Goal: Obtain resource: Obtain resource

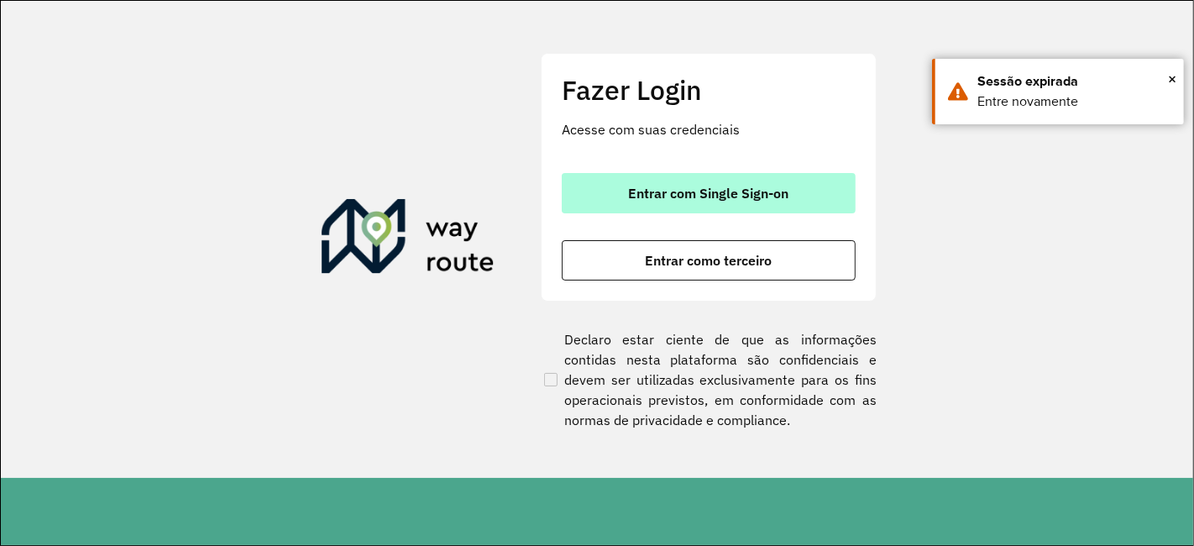
click at [676, 186] on span "Entrar com Single Sign-on" at bounding box center [709, 192] width 160 height 13
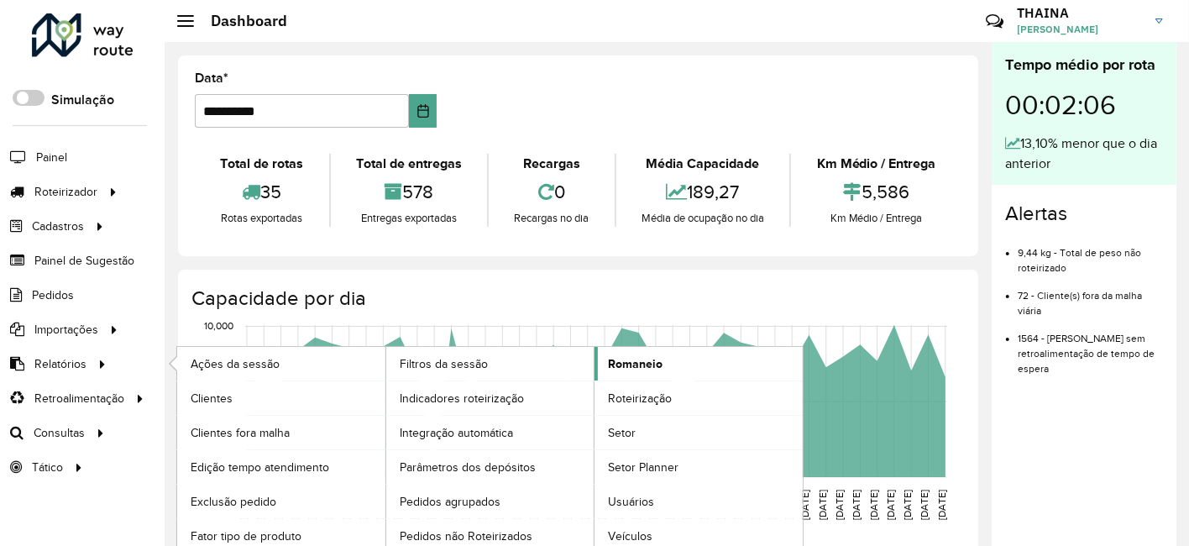
click at [646, 363] on span "Romaneio" at bounding box center [635, 364] width 55 height 18
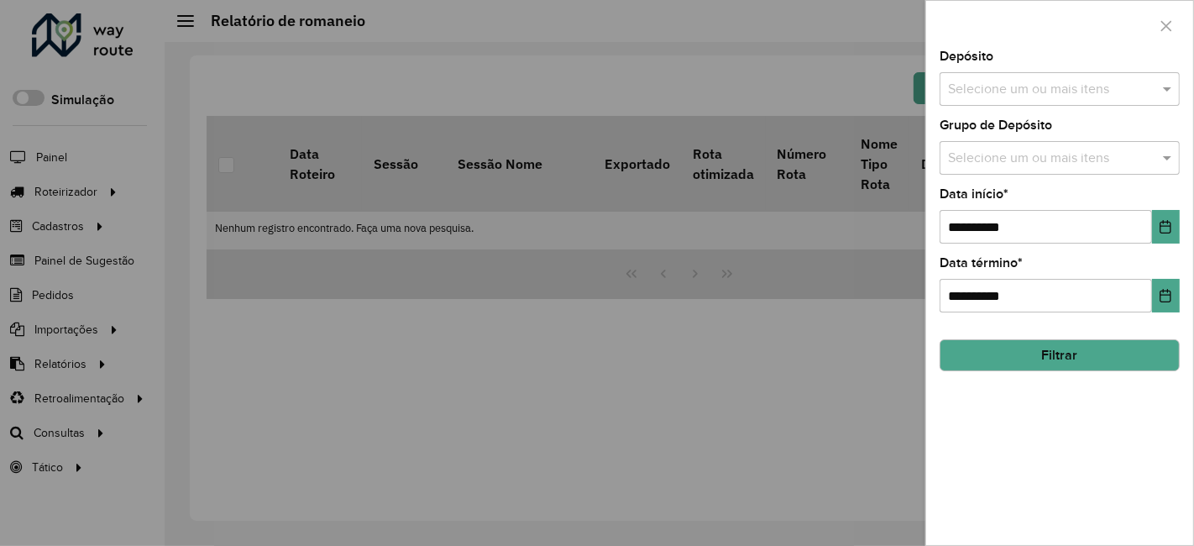
click at [1065, 101] on div "Selecione um ou mais itens" at bounding box center [1059, 89] width 240 height 34
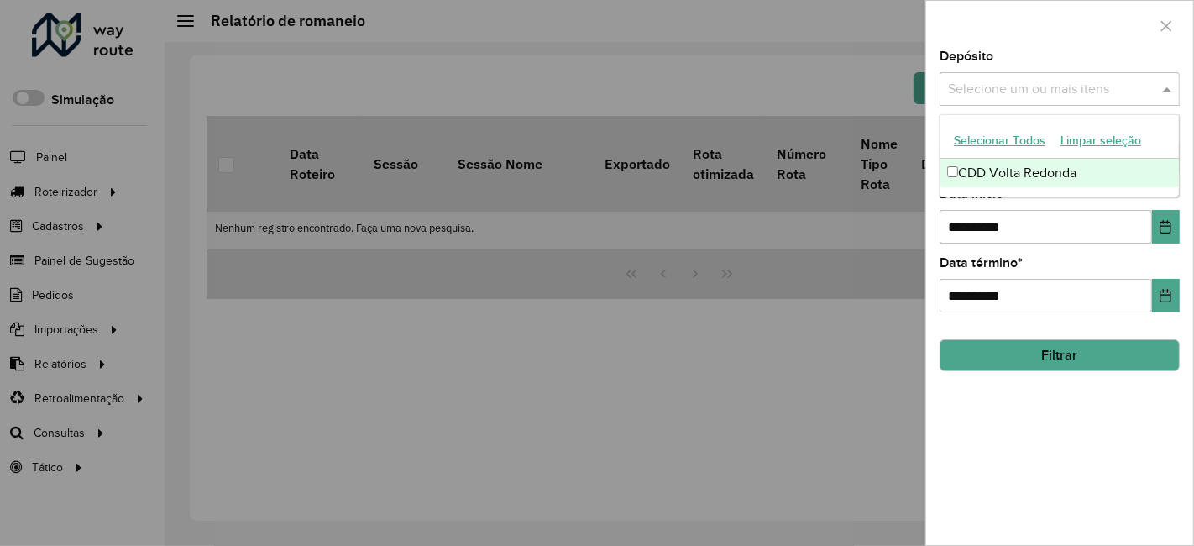
click at [976, 176] on div "CDD Volta Redonda" at bounding box center [1059, 173] width 239 height 29
click at [1000, 199] on label "Data início *" at bounding box center [973, 194] width 69 height 20
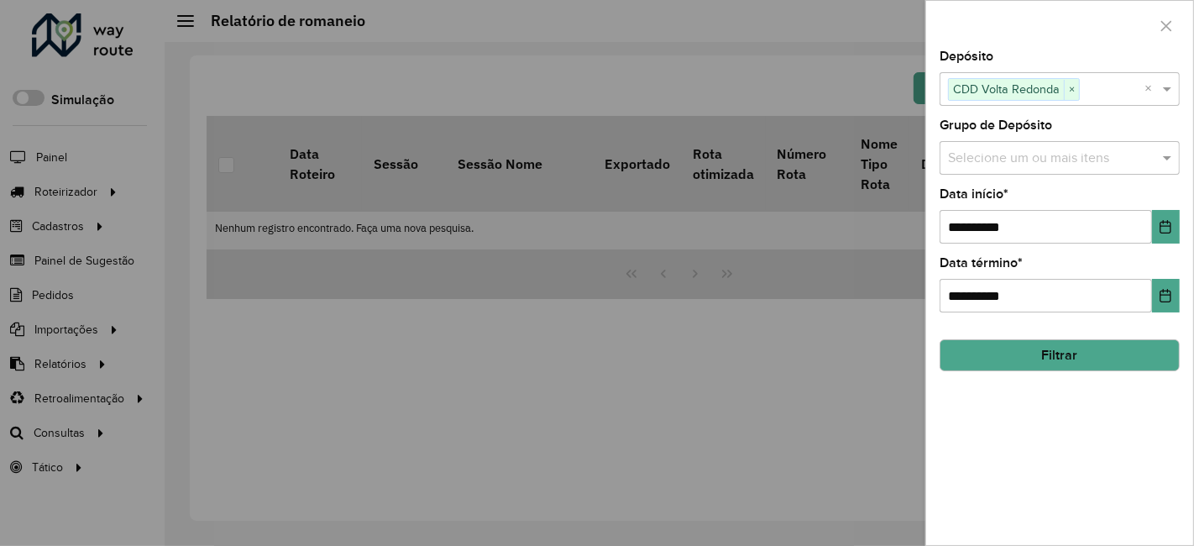
click at [995, 168] on div "Selecione um ou mais itens" at bounding box center [1059, 158] width 240 height 34
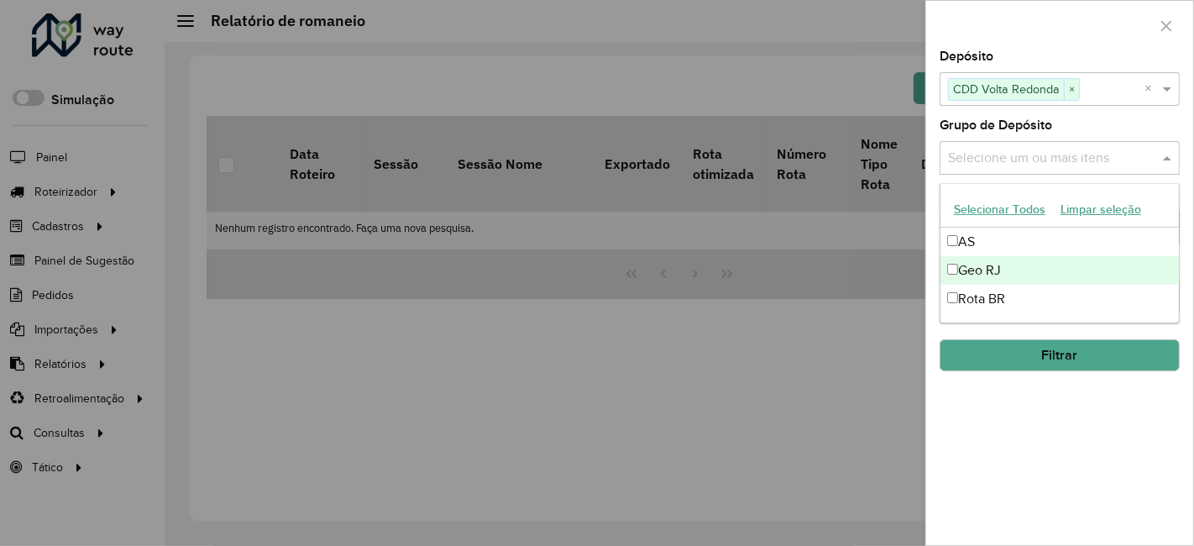
click at [976, 262] on div "Geo RJ" at bounding box center [1059, 270] width 239 height 29
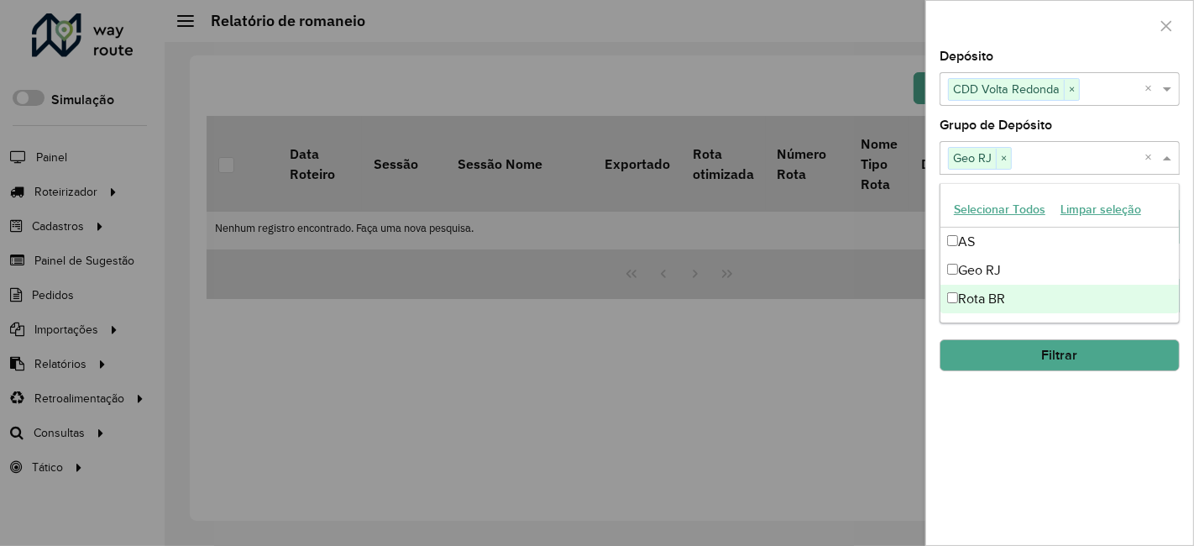
click at [1023, 417] on div "**********" at bounding box center [1059, 297] width 267 height 494
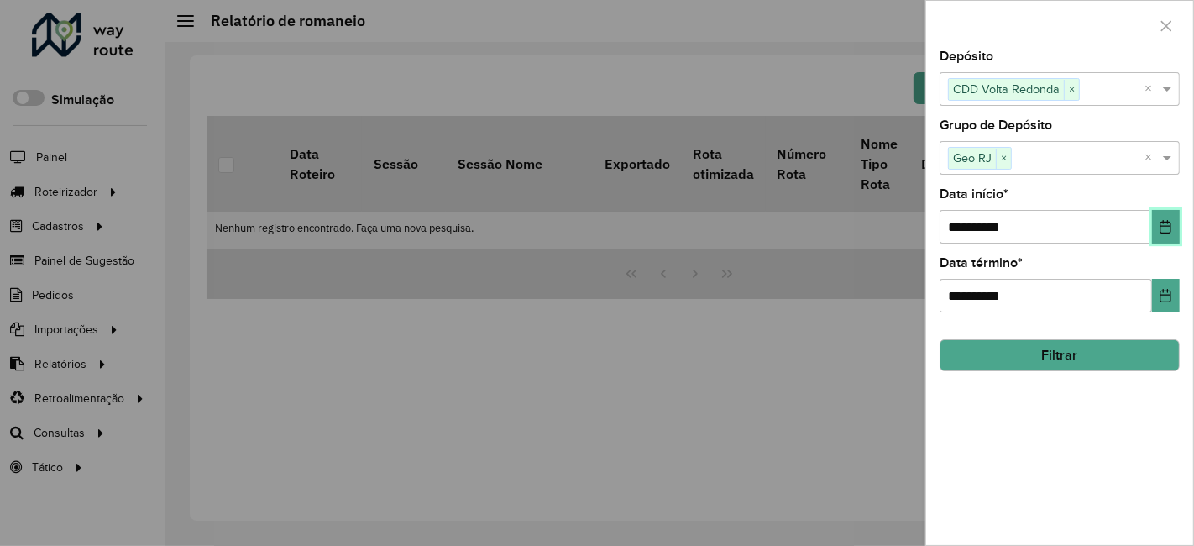
click at [1161, 224] on icon "Choose Date" at bounding box center [1165, 226] width 13 height 13
drag, startPoint x: 1107, startPoint y: 453, endPoint x: 1109, endPoint y: 373, distance: 80.6
click at [1107, 453] on div "**********" at bounding box center [1059, 297] width 267 height 494
click at [1106, 347] on button "Filtrar" at bounding box center [1059, 355] width 240 height 32
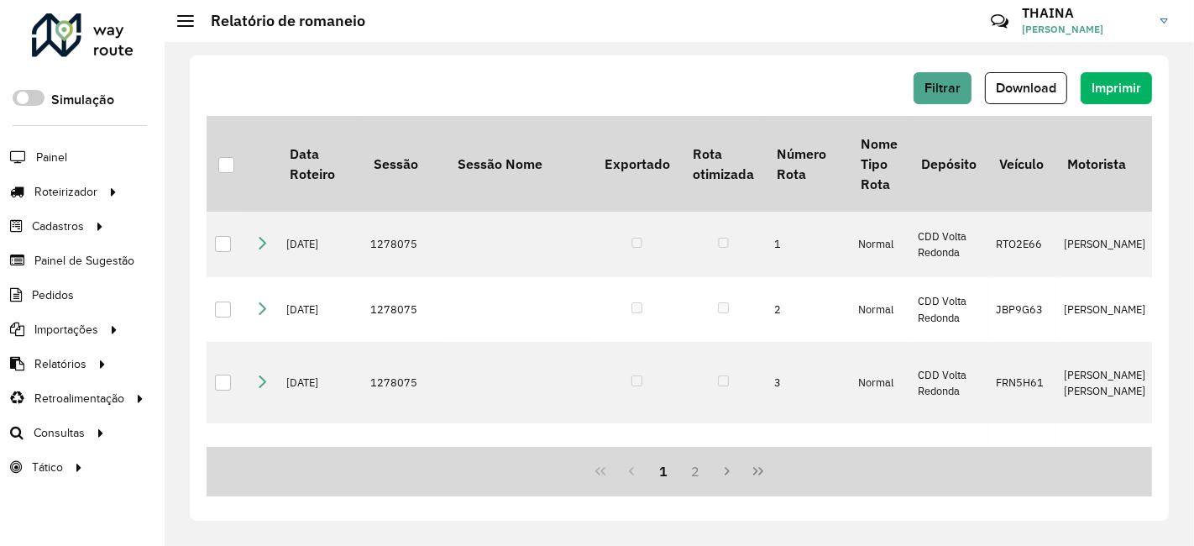
click at [1039, 92] on span "Download" at bounding box center [1026, 88] width 60 height 14
